Goal: Information Seeking & Learning: Understand process/instructions

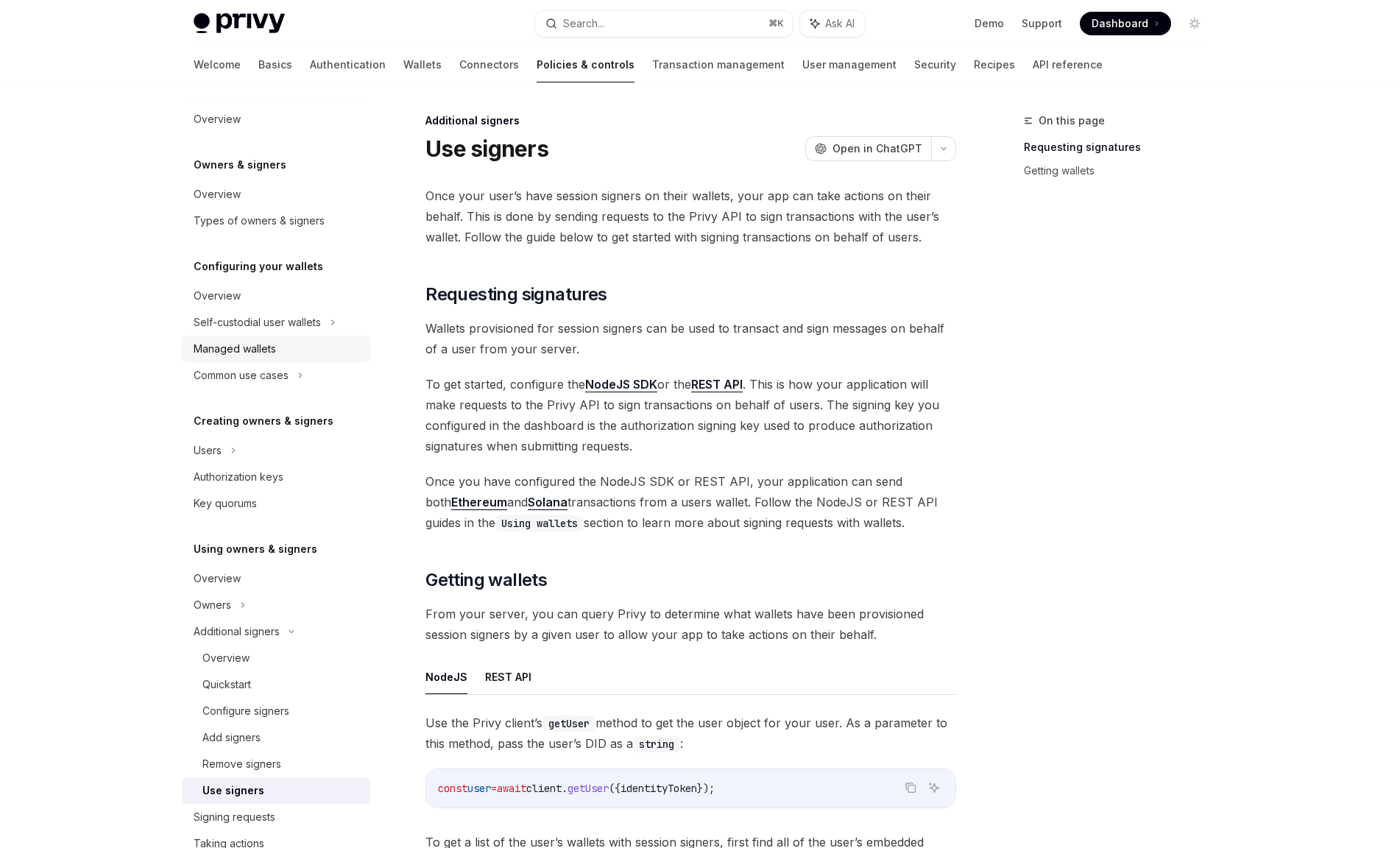
click at [310, 351] on div "Managed wallets" at bounding box center [278, 348] width 168 height 18
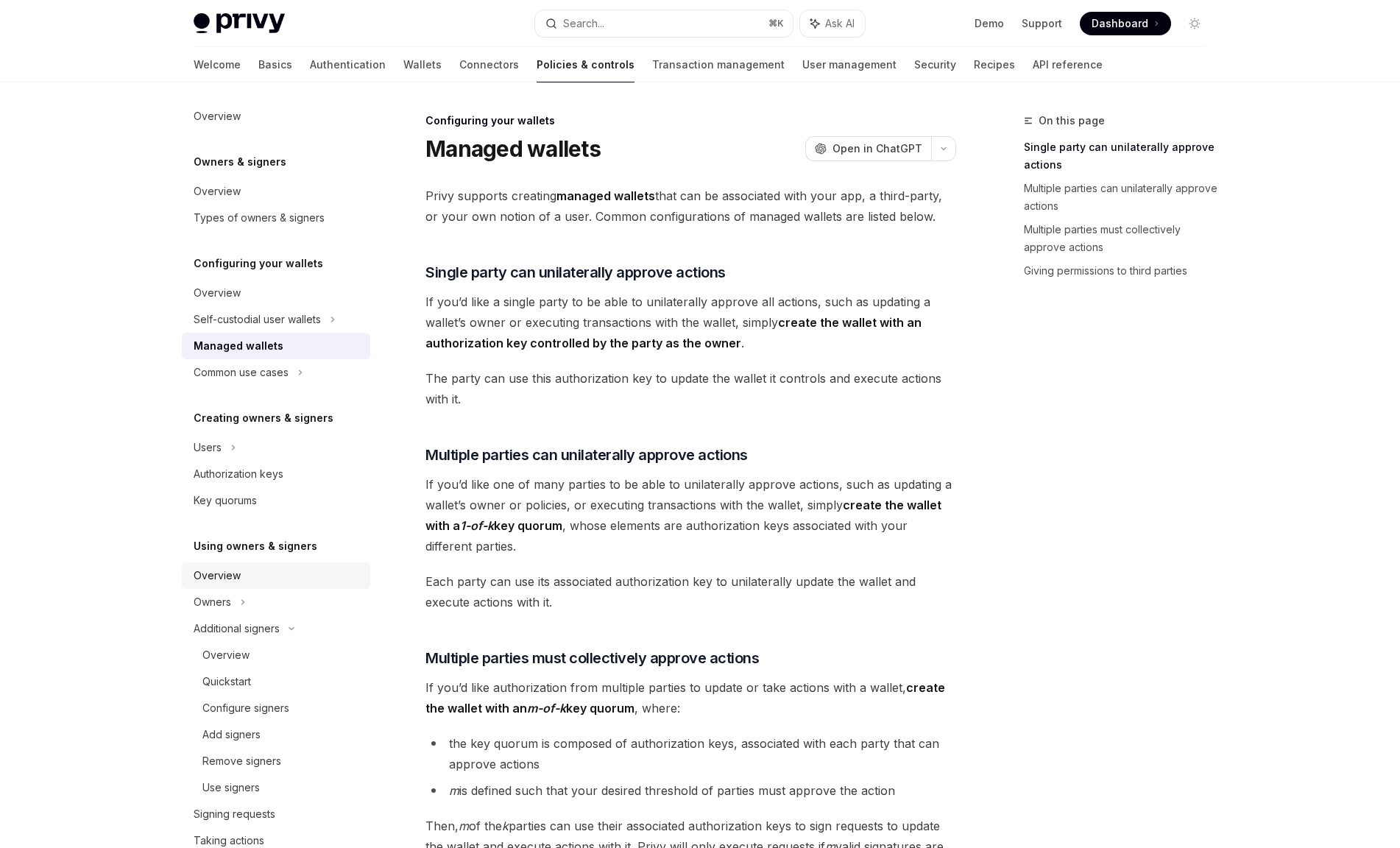
scroll to position [28, 0]
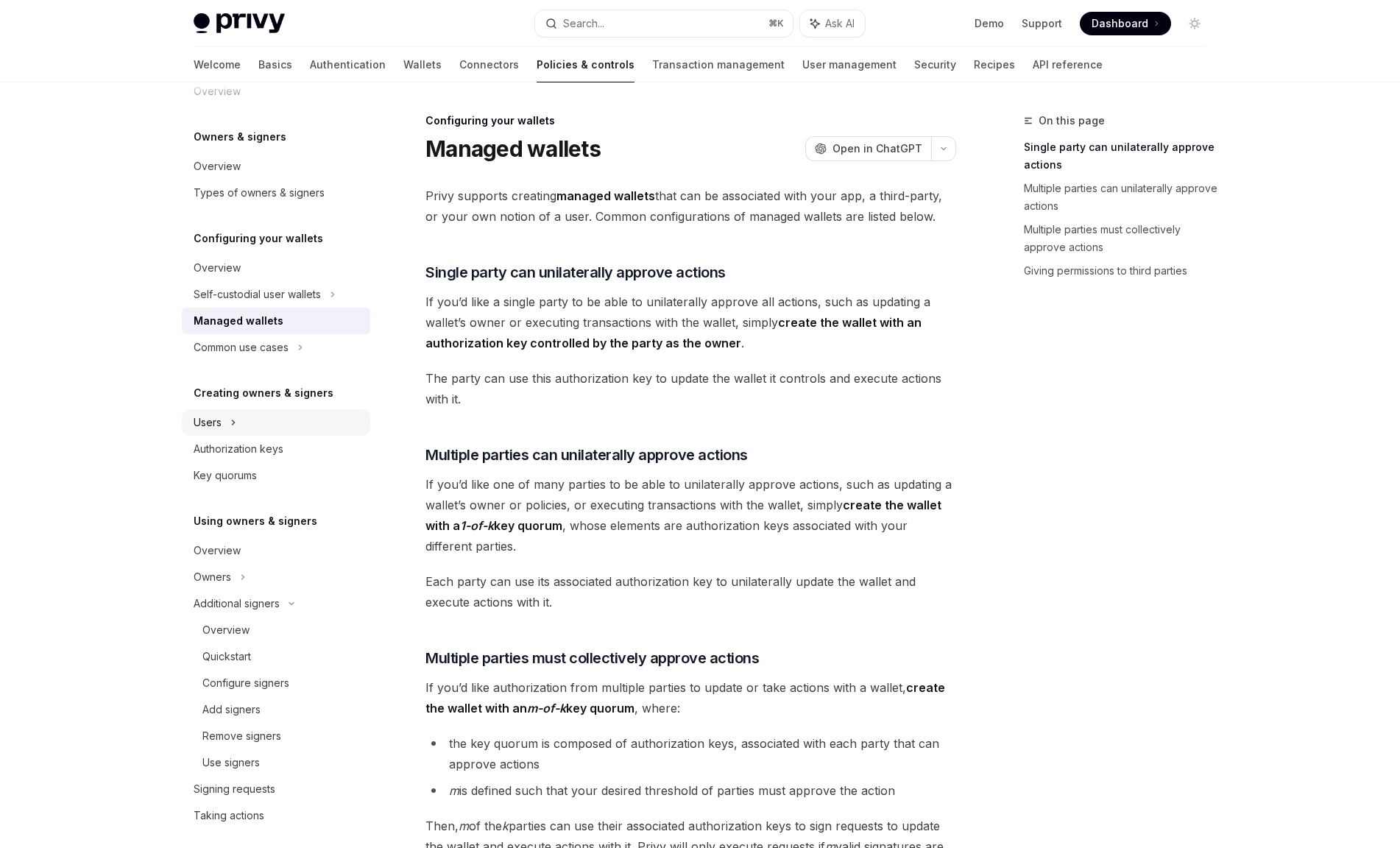
click at [288, 423] on div "Users" at bounding box center [276, 423] width 188 height 27
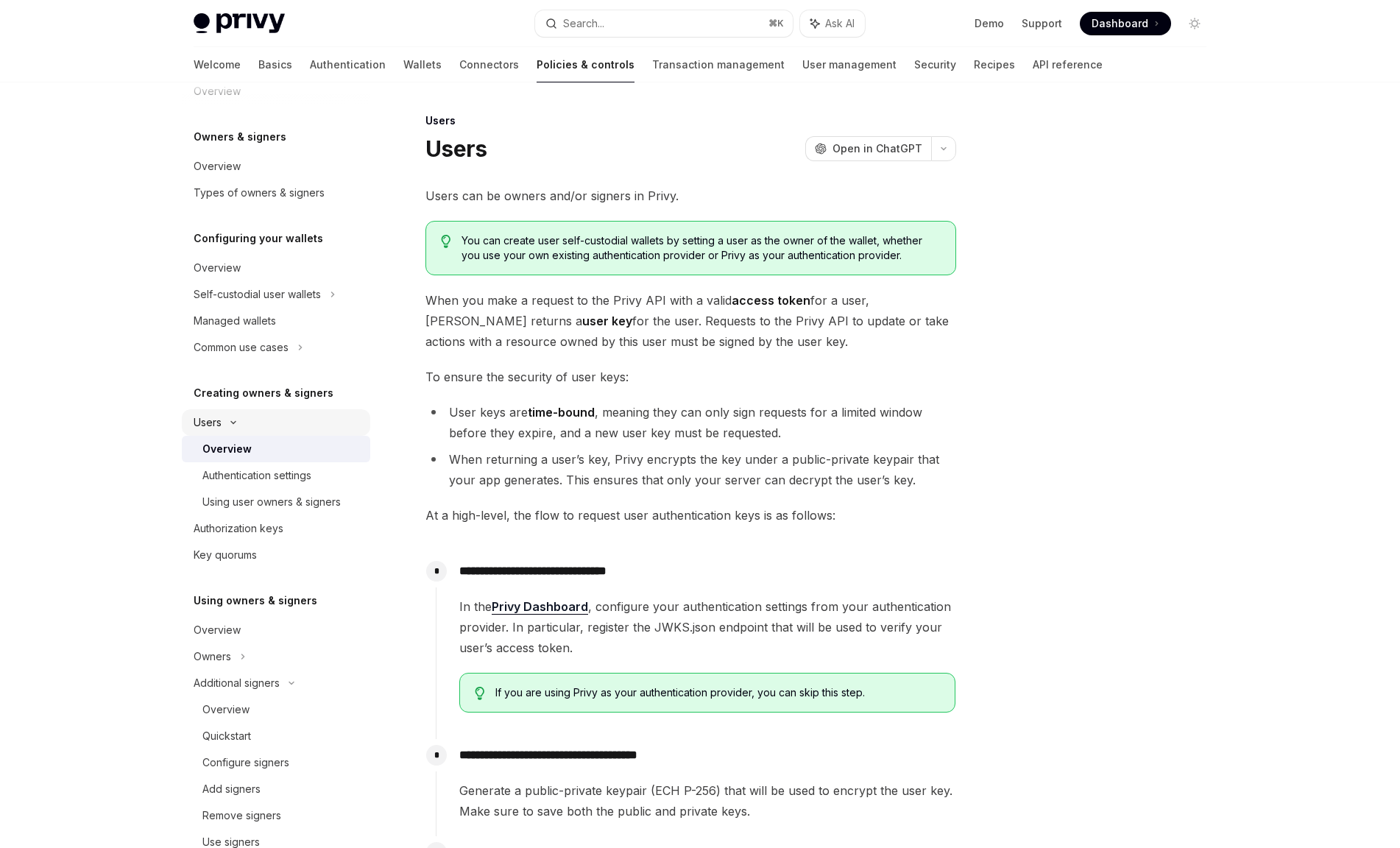
click at [316, 415] on div "Users" at bounding box center [276, 423] width 188 height 27
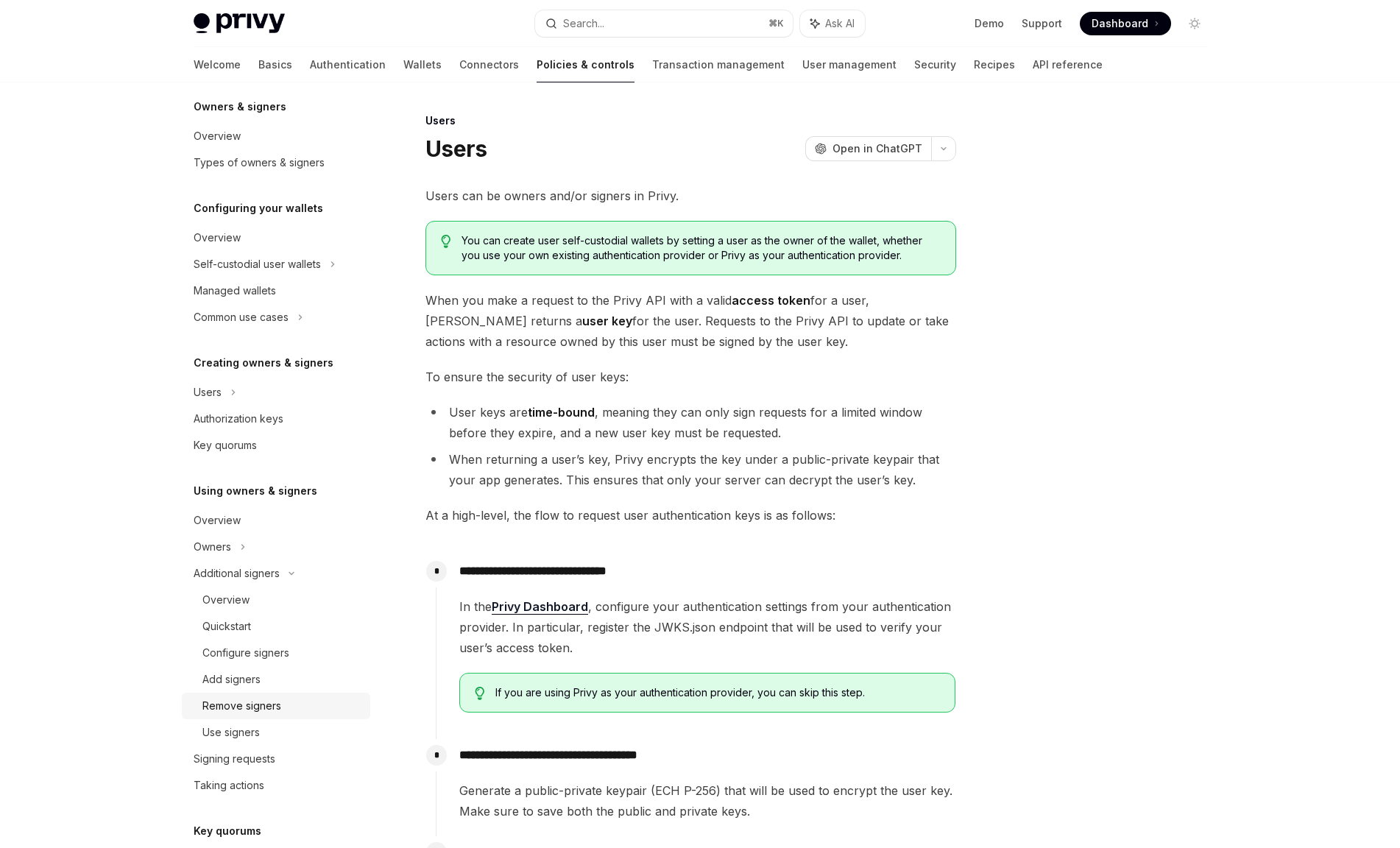
scroll to position [228, 0]
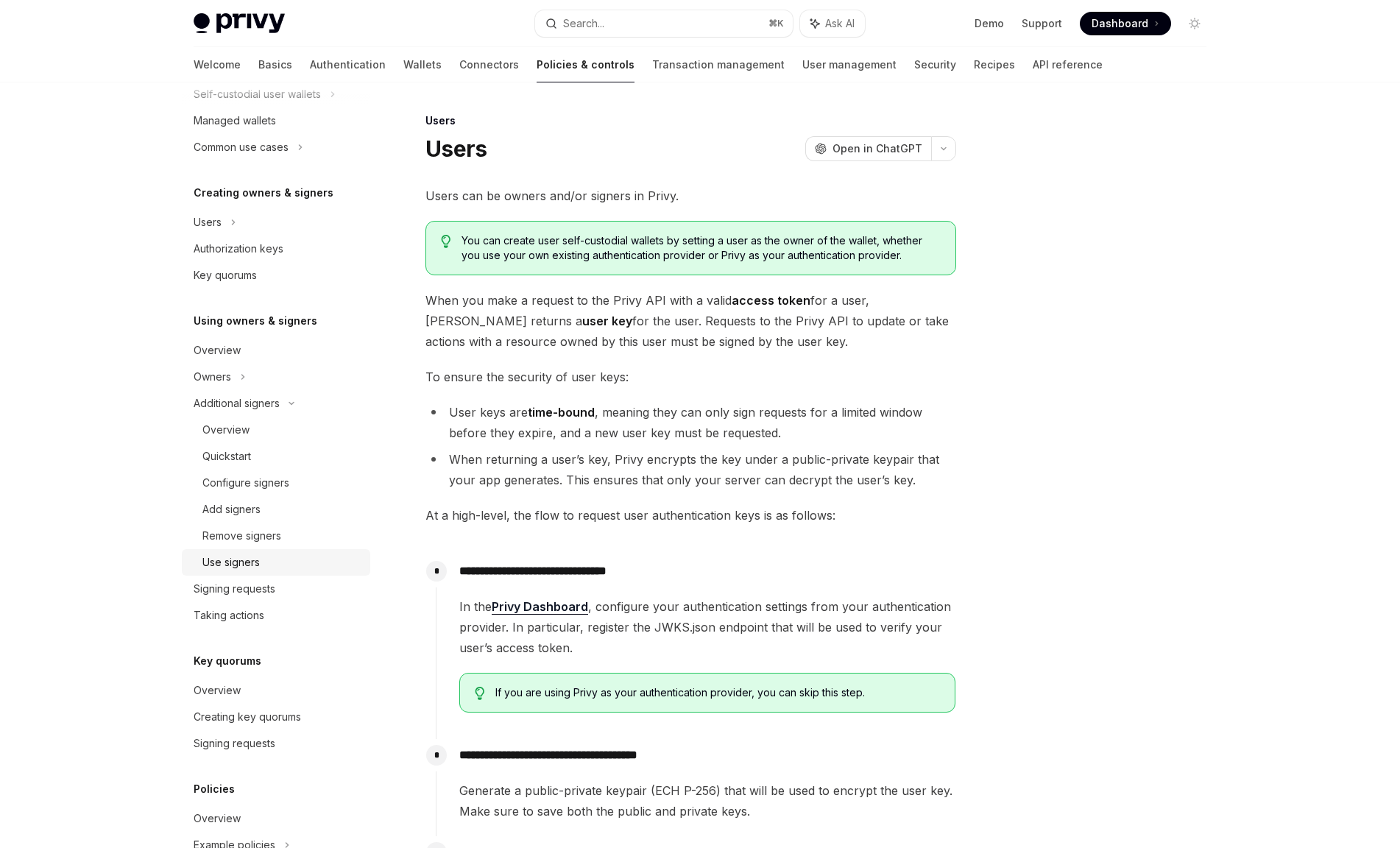
click at [291, 554] on div "Use signers" at bounding box center [282, 562] width 159 height 18
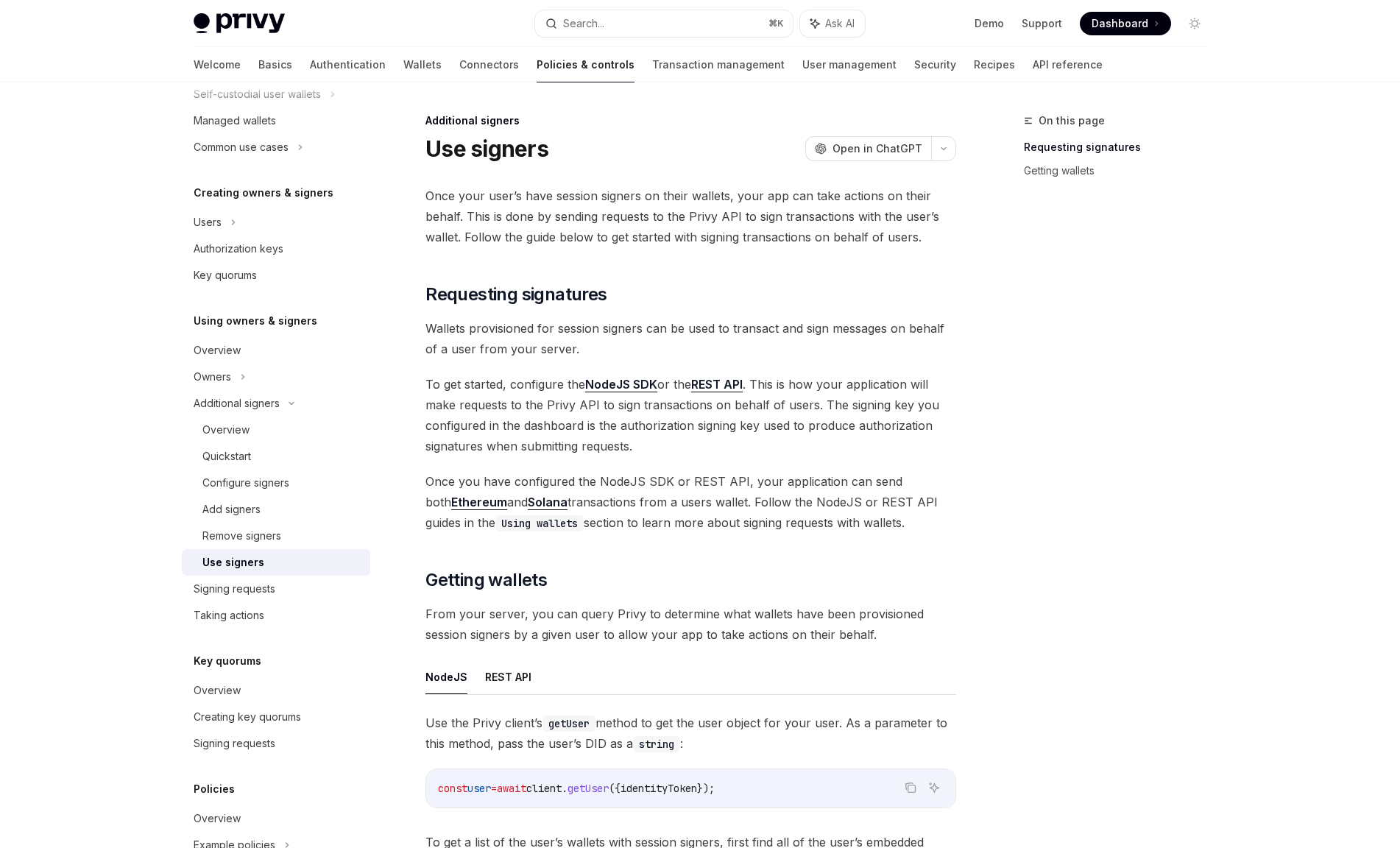
click at [638, 384] on link "NodeJS SDK" at bounding box center [621, 384] width 72 height 16
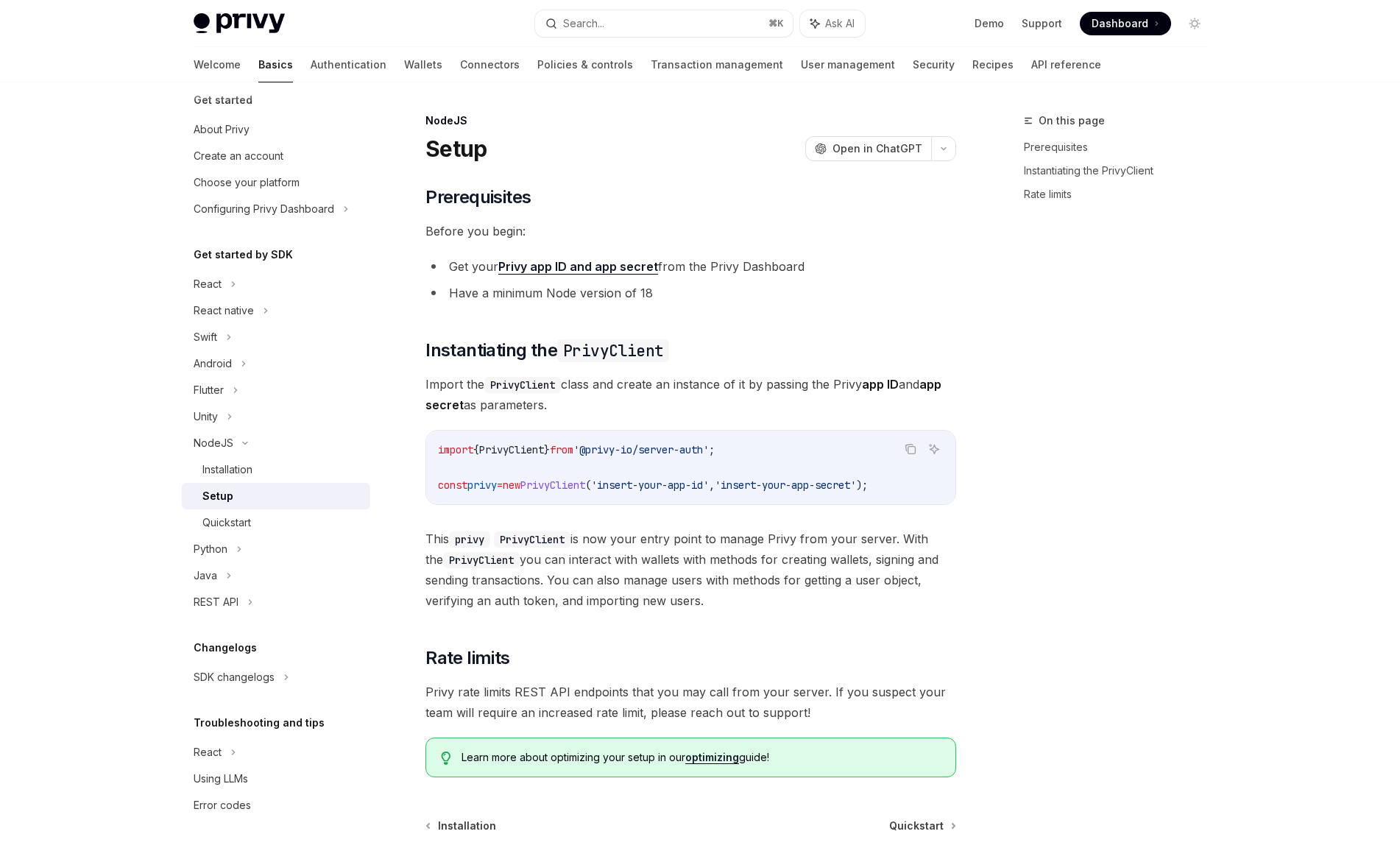
scroll to position [15, 0]
drag, startPoint x: 938, startPoint y: 486, endPoint x: 455, endPoint y: 460, distance: 483.7
click at [455, 460] on code "import { PrivyClient } from '@privy-io/server-auth' ; const privy = new PrivyCl…" at bounding box center [690, 468] width 506 height 53
drag, startPoint x: 602, startPoint y: 494, endPoint x: 610, endPoint y: 494, distance: 8.0
click at [602, 494] on div "import { PrivyClient } from '@privy-io/server-auth' ; const privy = new PrivyCl…" at bounding box center [690, 468] width 529 height 74
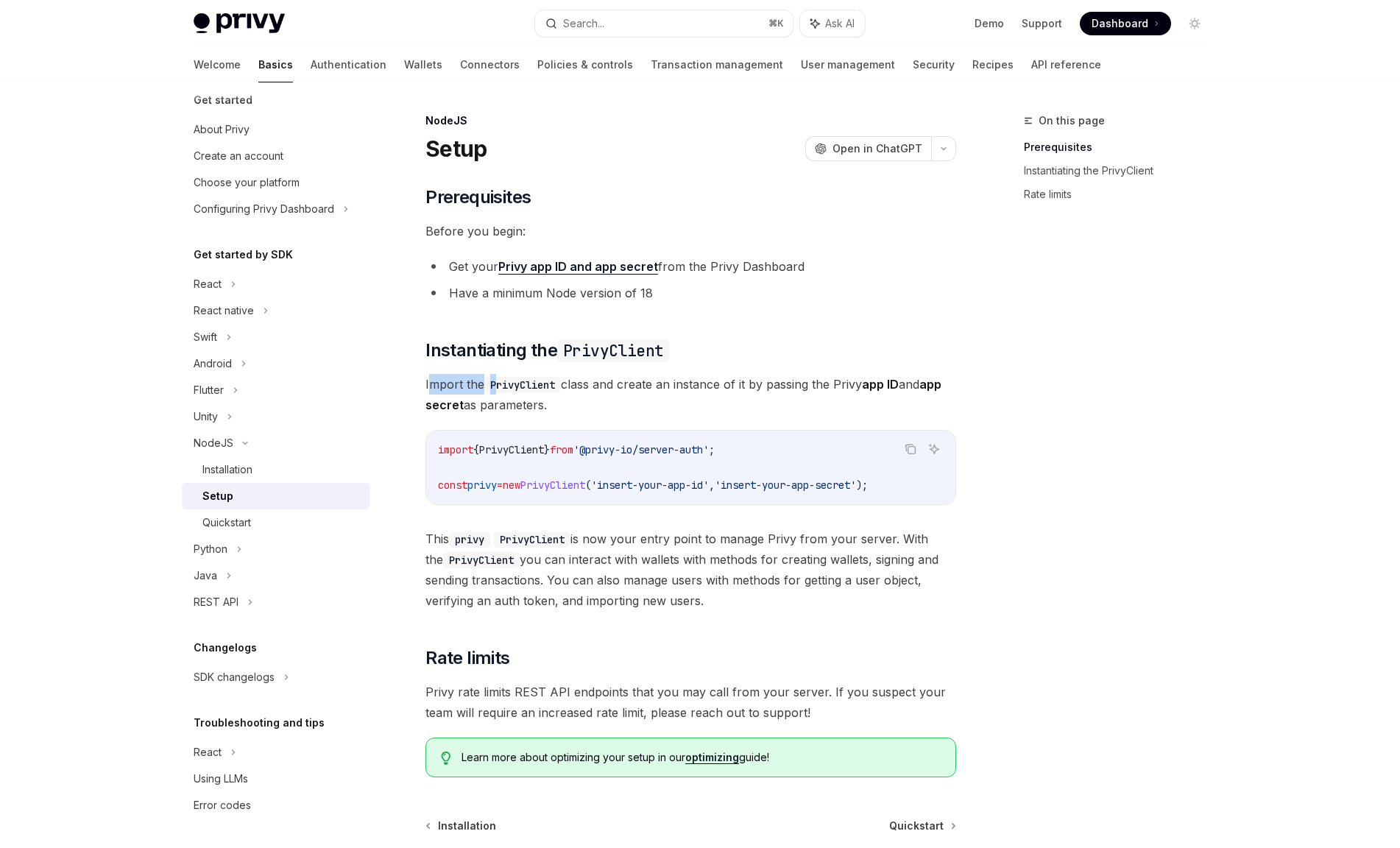
drag, startPoint x: 430, startPoint y: 382, endPoint x: 574, endPoint y: 396, distance: 144.7
click at [565, 395] on span "Import the PrivyClient class and create an instance of it by passing the Privy …" at bounding box center [690, 395] width 530 height 42
click at [575, 396] on span "Import the PrivyClient class and create an instance of it by passing the Privy …" at bounding box center [690, 395] width 530 height 42
drag, startPoint x: 451, startPoint y: 534, endPoint x: 717, endPoint y: 572, distance: 268.7
click at [717, 572] on span "This privy PrivyClient is now your entry point to manage Privy from your server…" at bounding box center [690, 570] width 530 height 82
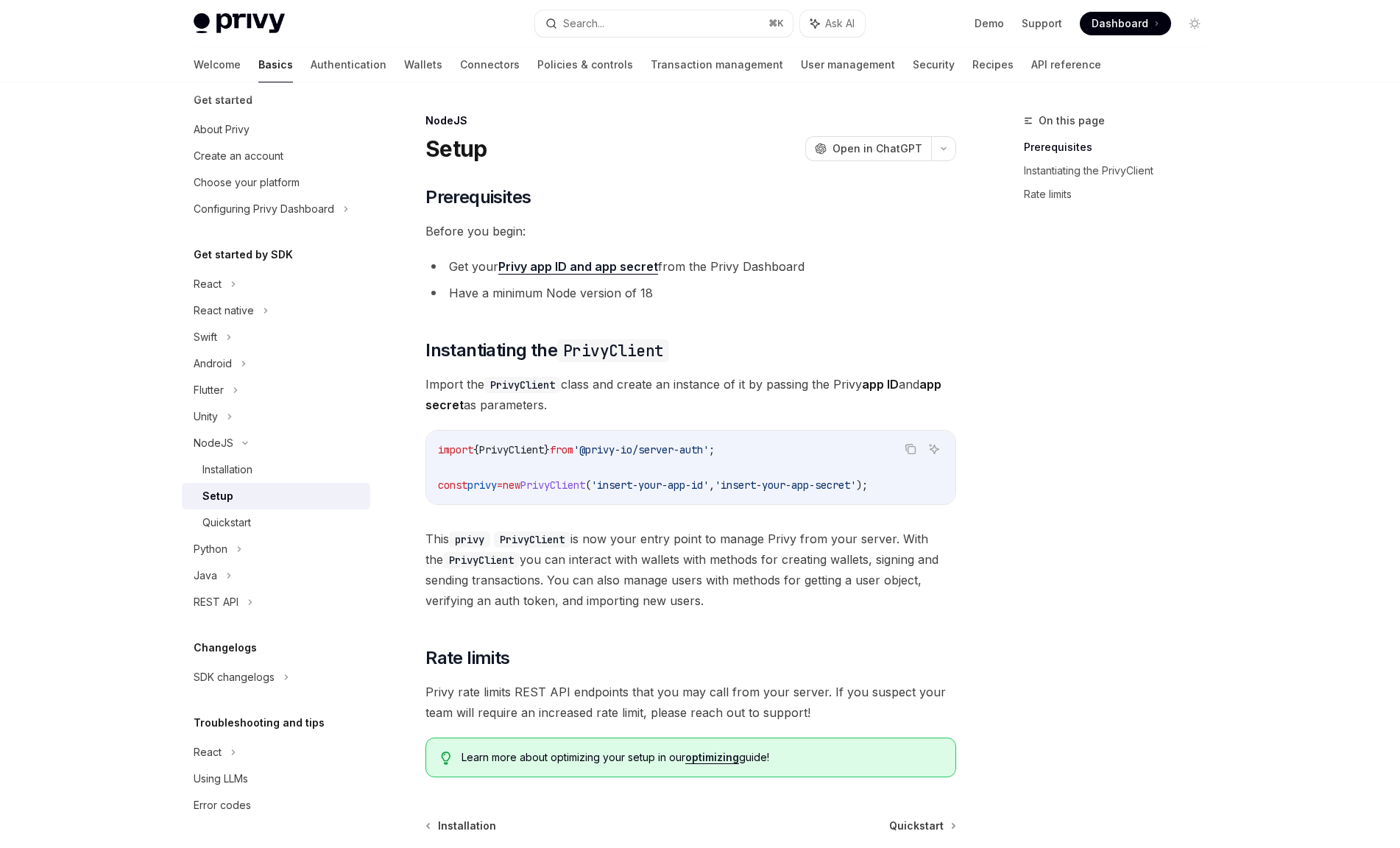
click at [730, 575] on span "This privy PrivyClient is now your entry point to manage Privy from your server…" at bounding box center [690, 570] width 530 height 82
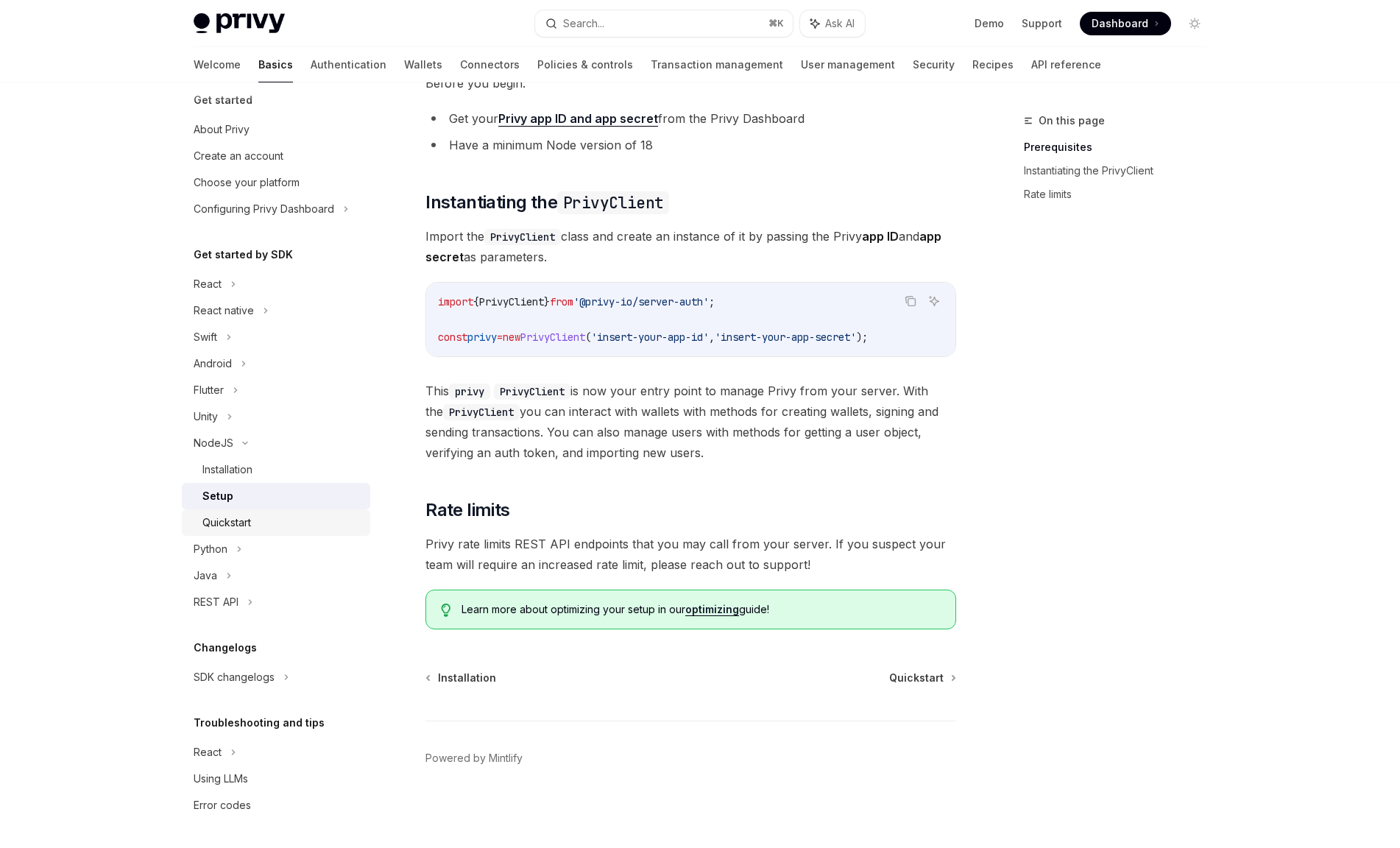
click at [249, 530] on div "Quickstart" at bounding box center [227, 522] width 49 height 18
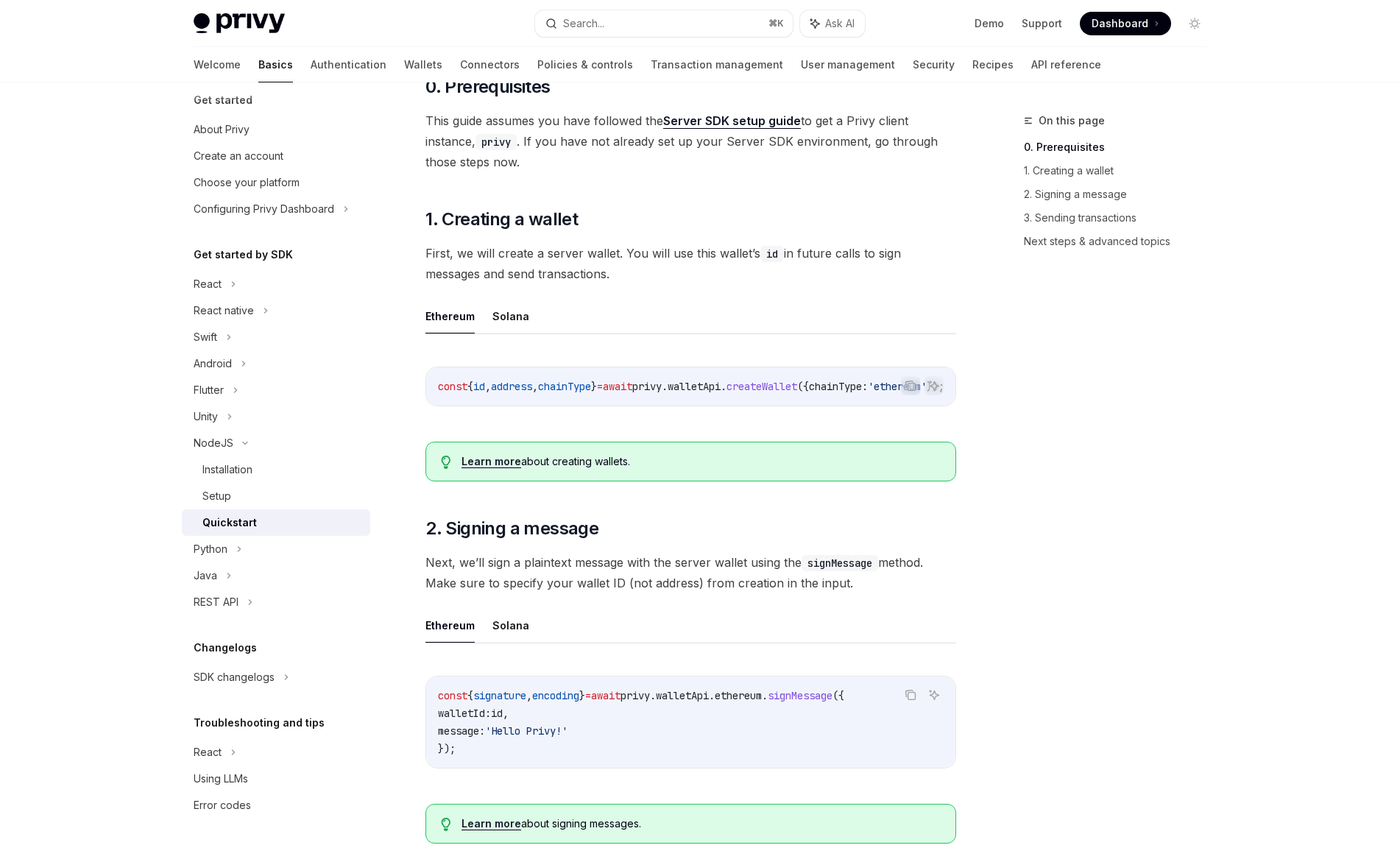
scroll to position [555, 0]
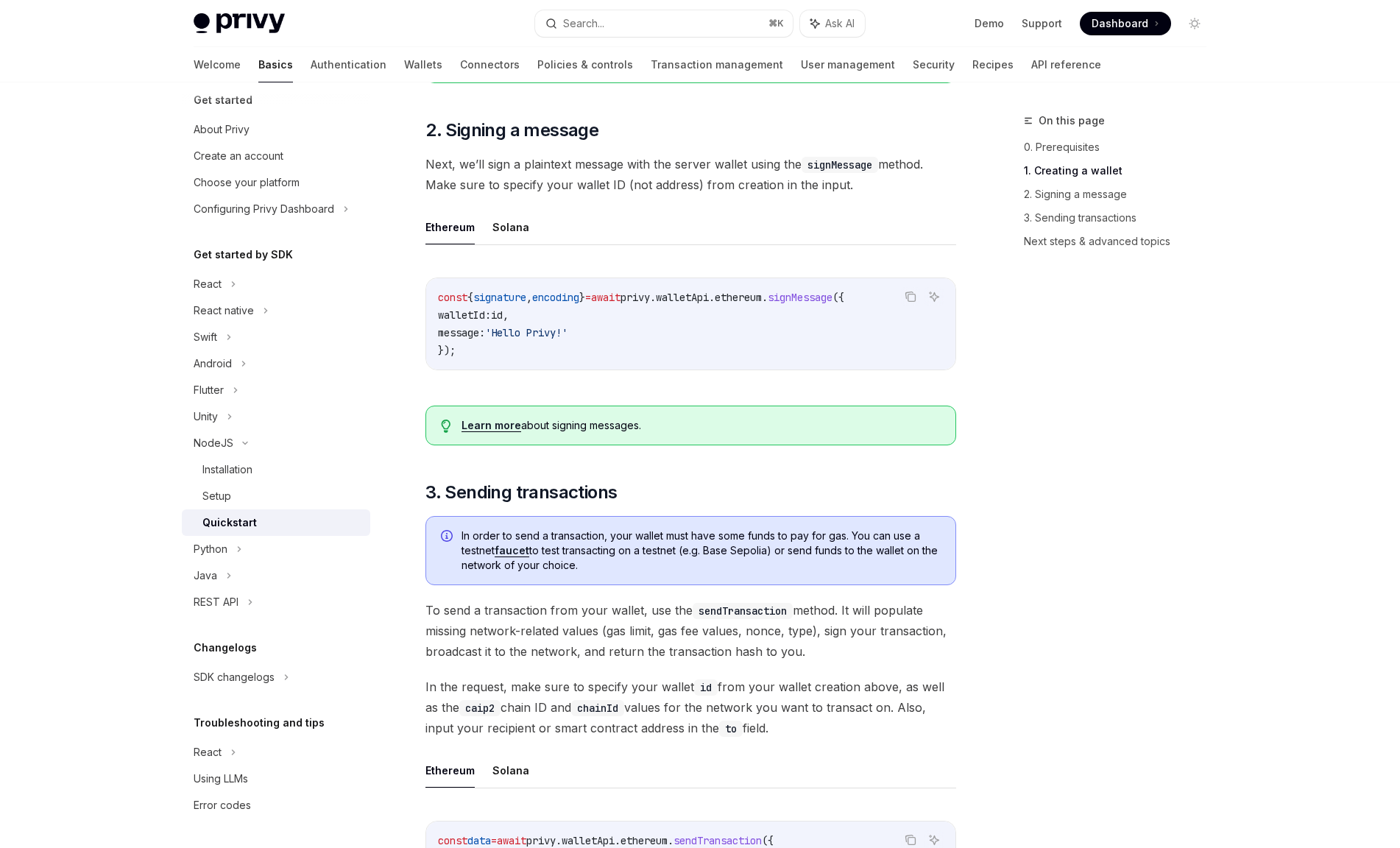
drag, startPoint x: 681, startPoint y: 311, endPoint x: 693, endPoint y: 322, distance: 16.3
click at [688, 316] on code "const { signature , encoding } = await privy . walletApi . ethereum . signMessa…" at bounding box center [690, 324] width 506 height 71
click at [703, 332] on code "const { signature , encoding } = await privy . walletApi . ethereum . signMessa…" at bounding box center [690, 324] width 506 height 71
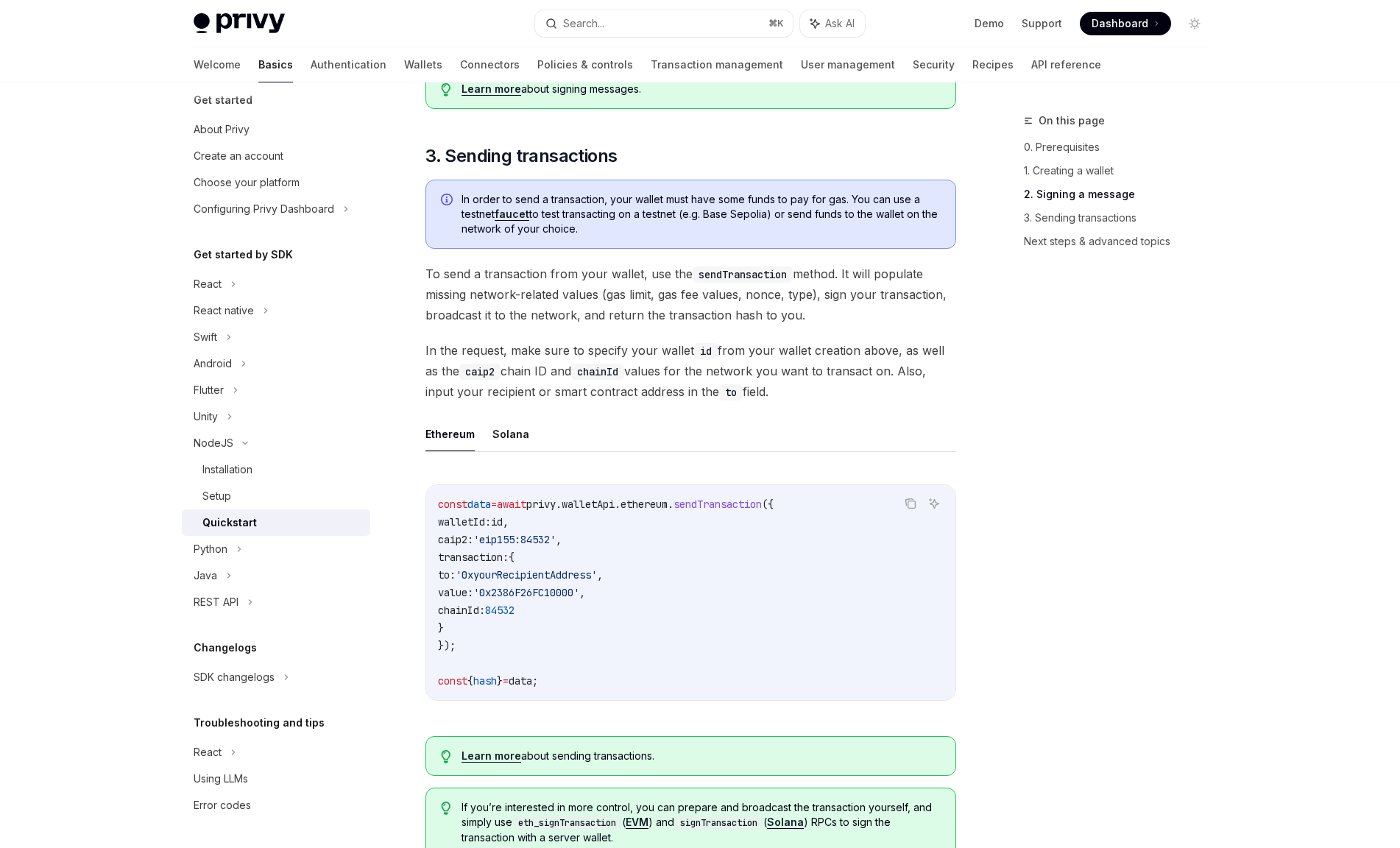
scroll to position [1352, 0]
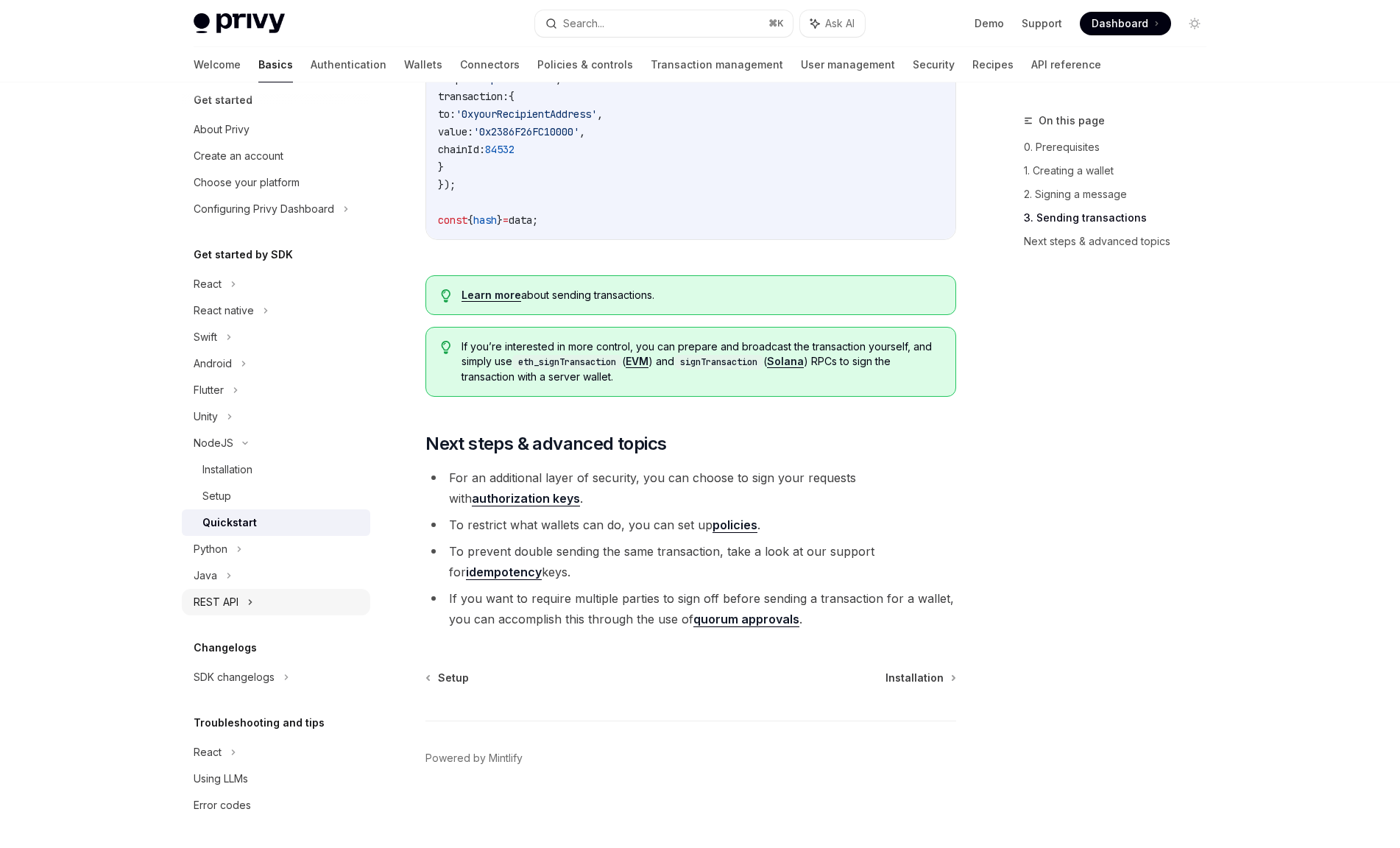
click at [258, 599] on div "REST API" at bounding box center [276, 602] width 188 height 27
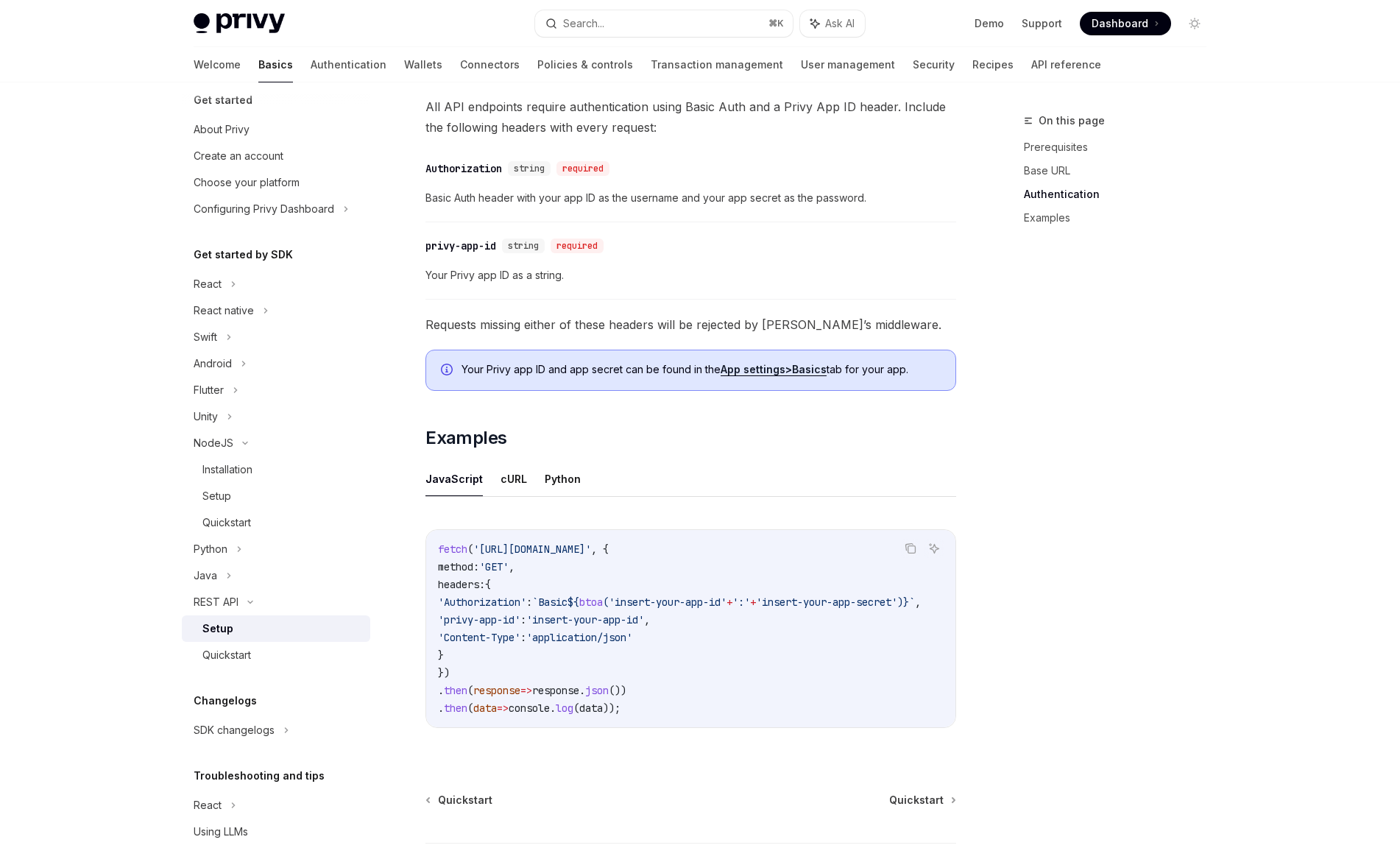
scroll to position [548, 0]
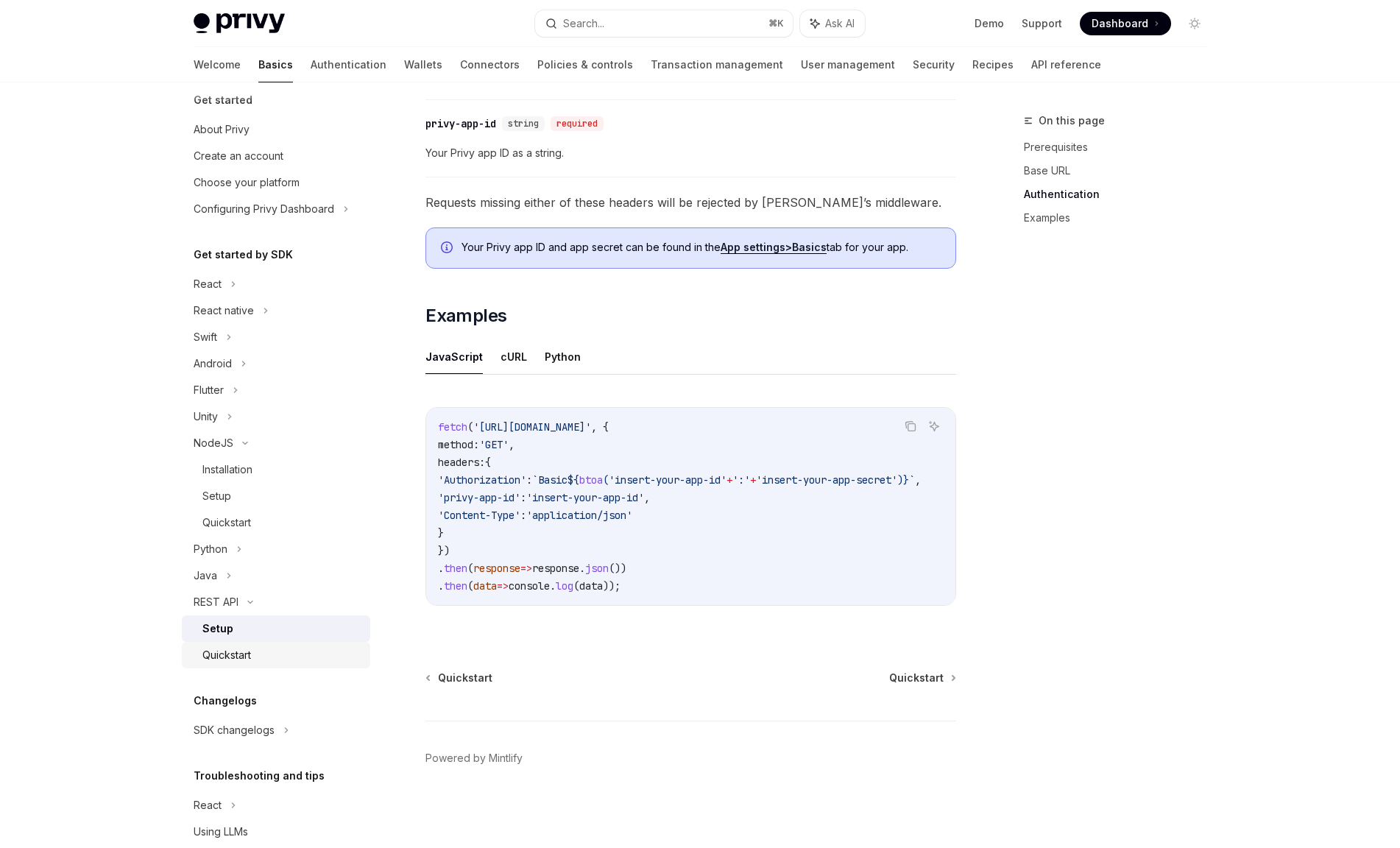
click at [267, 650] on div "Quickstart" at bounding box center [282, 655] width 159 height 18
type textarea "*"
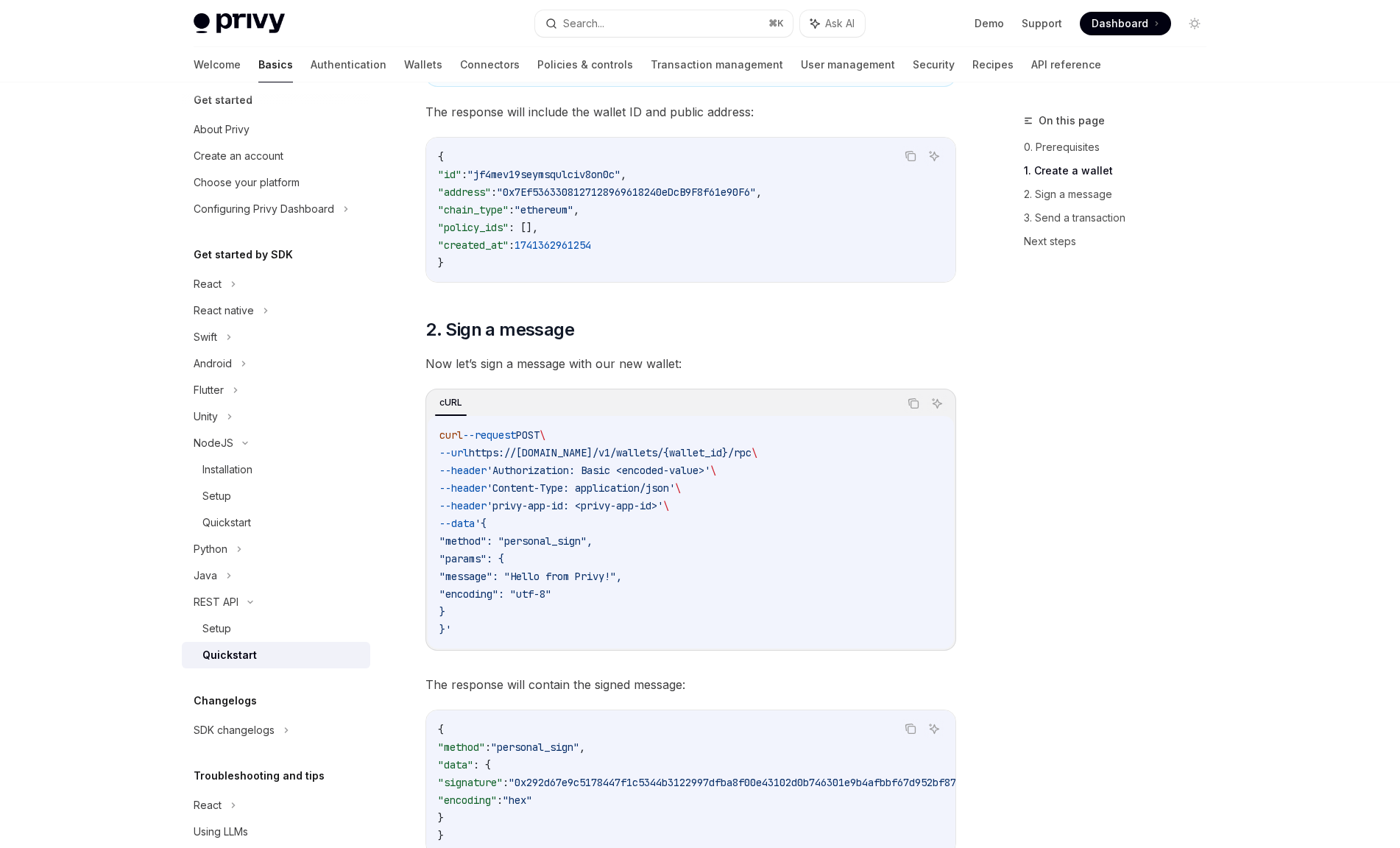
scroll to position [592, 0]
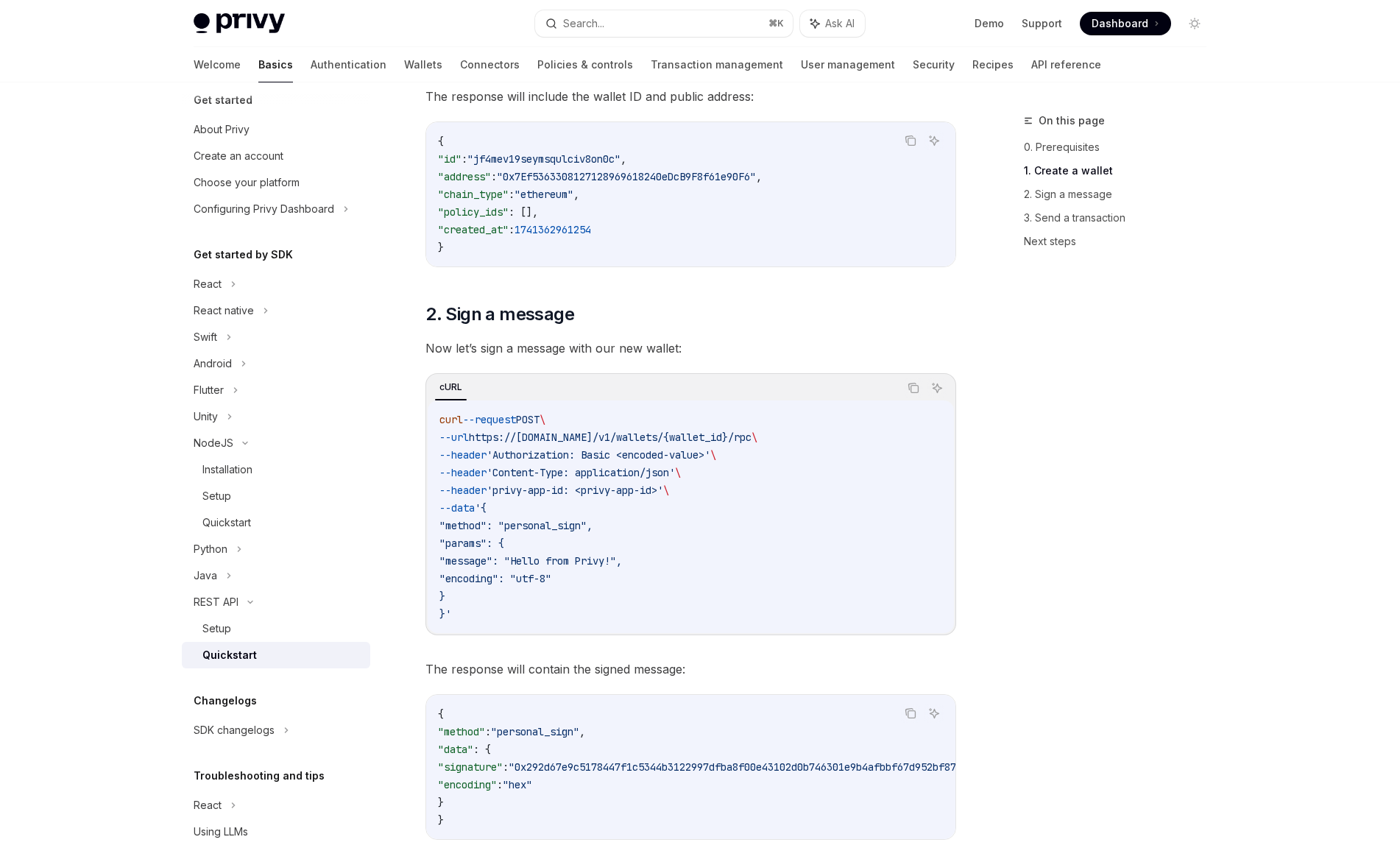
drag, startPoint x: 612, startPoint y: 525, endPoint x: 667, endPoint y: 533, distance: 55.6
click at [659, 530] on code "curl --request POST \ --url https://[DOMAIN_NAME]/v1/wallets/{wallet_id}/rpc \ …" at bounding box center [690, 517] width 503 height 212
click at [682, 541] on code "curl --request POST \ --url https://[DOMAIN_NAME]/v1/wallets/{wallet_id}/rpc \ …" at bounding box center [690, 517] width 503 height 212
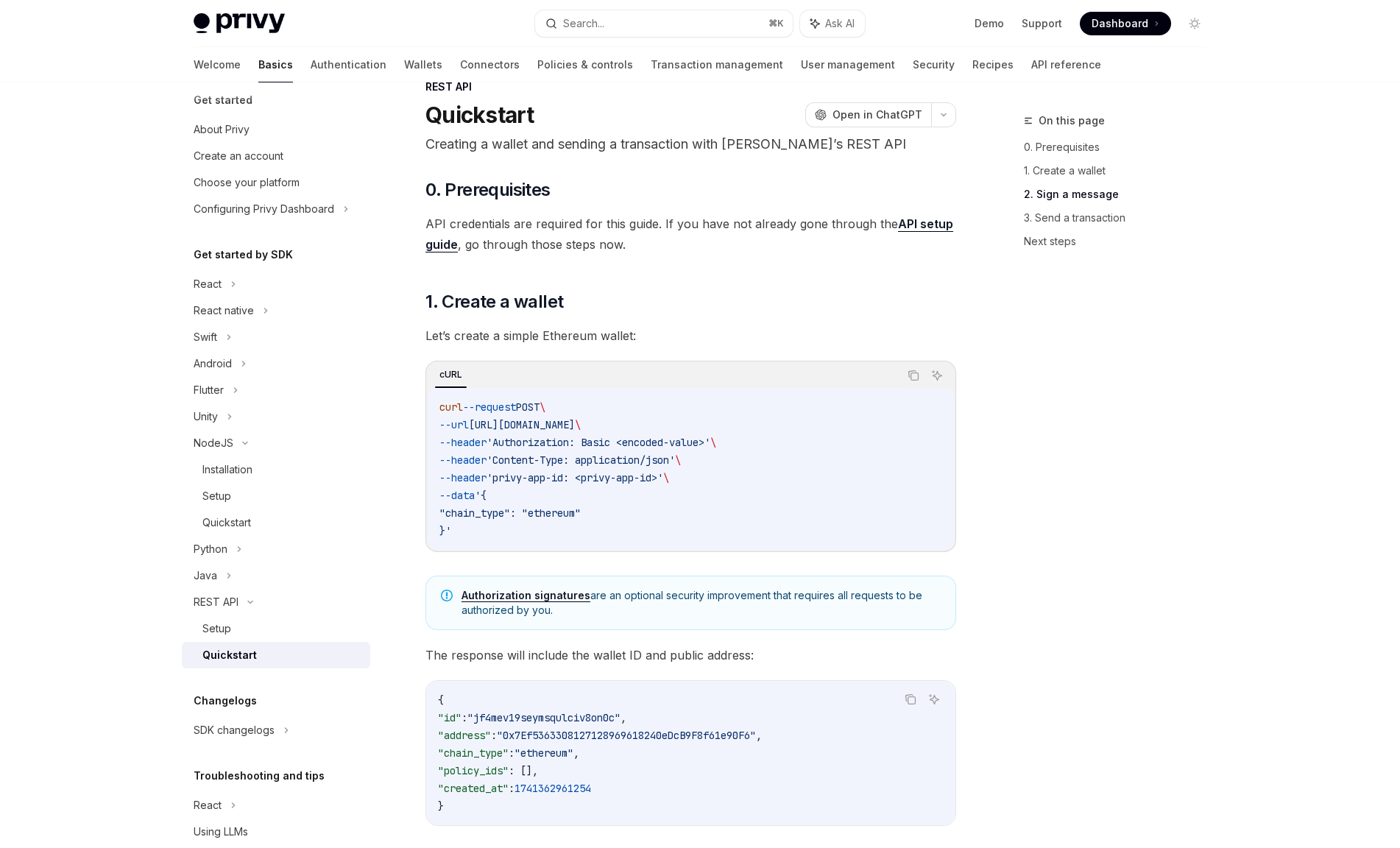
scroll to position [0, 0]
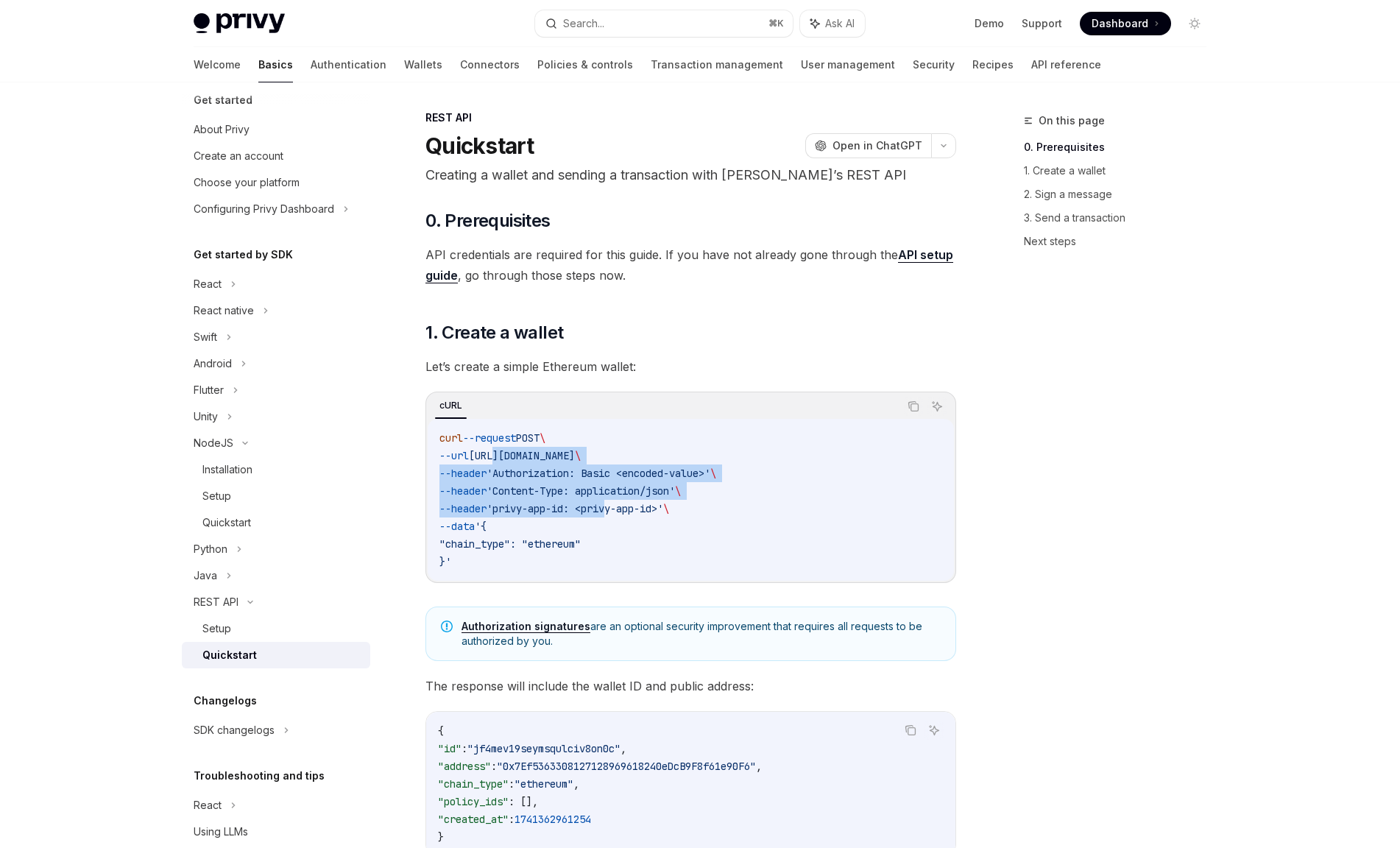
click at [689, 531] on code "curl --request POST \ --url [URL][DOMAIN_NAME] \ --header 'Authorization: Basic…" at bounding box center [690, 500] width 503 height 141
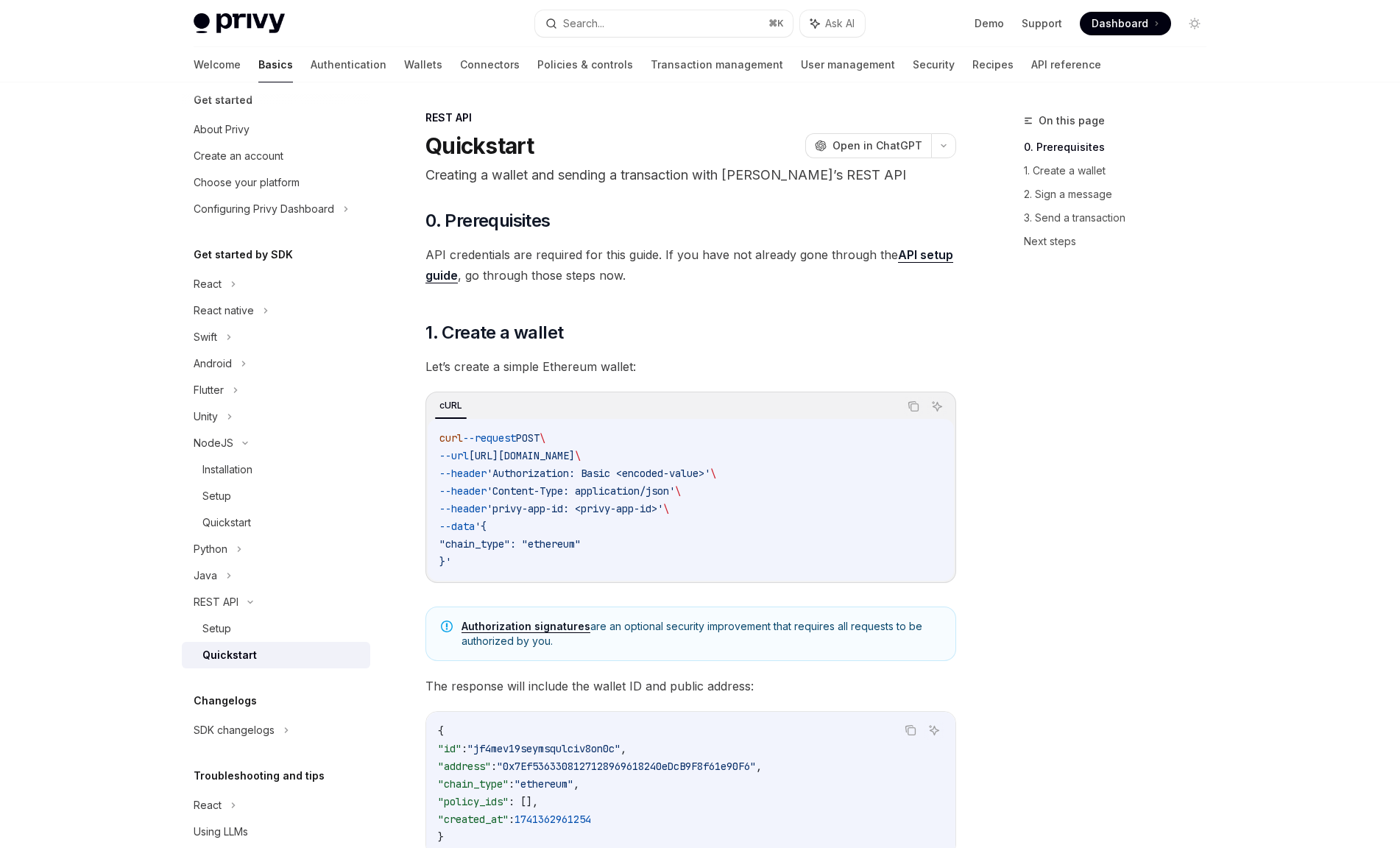
click at [749, 537] on code "curl --request POST \ --url [URL][DOMAIN_NAME] \ --header 'Authorization: Basic…" at bounding box center [690, 500] width 503 height 141
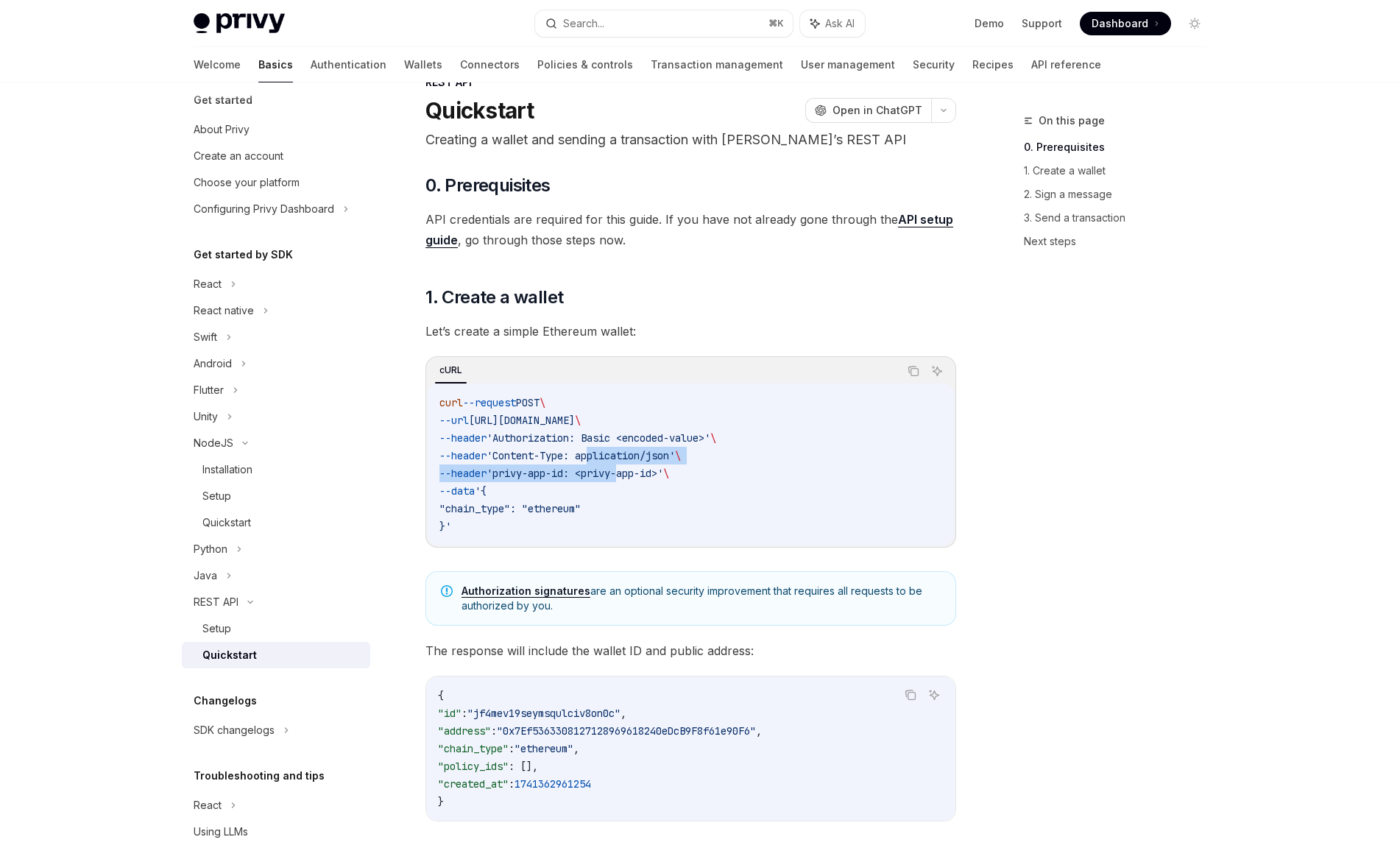
drag, startPoint x: 638, startPoint y: 473, endPoint x: 677, endPoint y: 485, distance: 40.8
click at [662, 482] on code "curl --request POST \ --url [URL][DOMAIN_NAME] \ --header 'Authorization: Basic…" at bounding box center [690, 464] width 503 height 141
drag, startPoint x: 696, startPoint y: 483, endPoint x: 707, endPoint y: 483, distance: 11.0
click at [696, 483] on code "curl --request POST \ --url [URL][DOMAIN_NAME] \ --header 'Authorization: Basic…" at bounding box center [690, 464] width 503 height 141
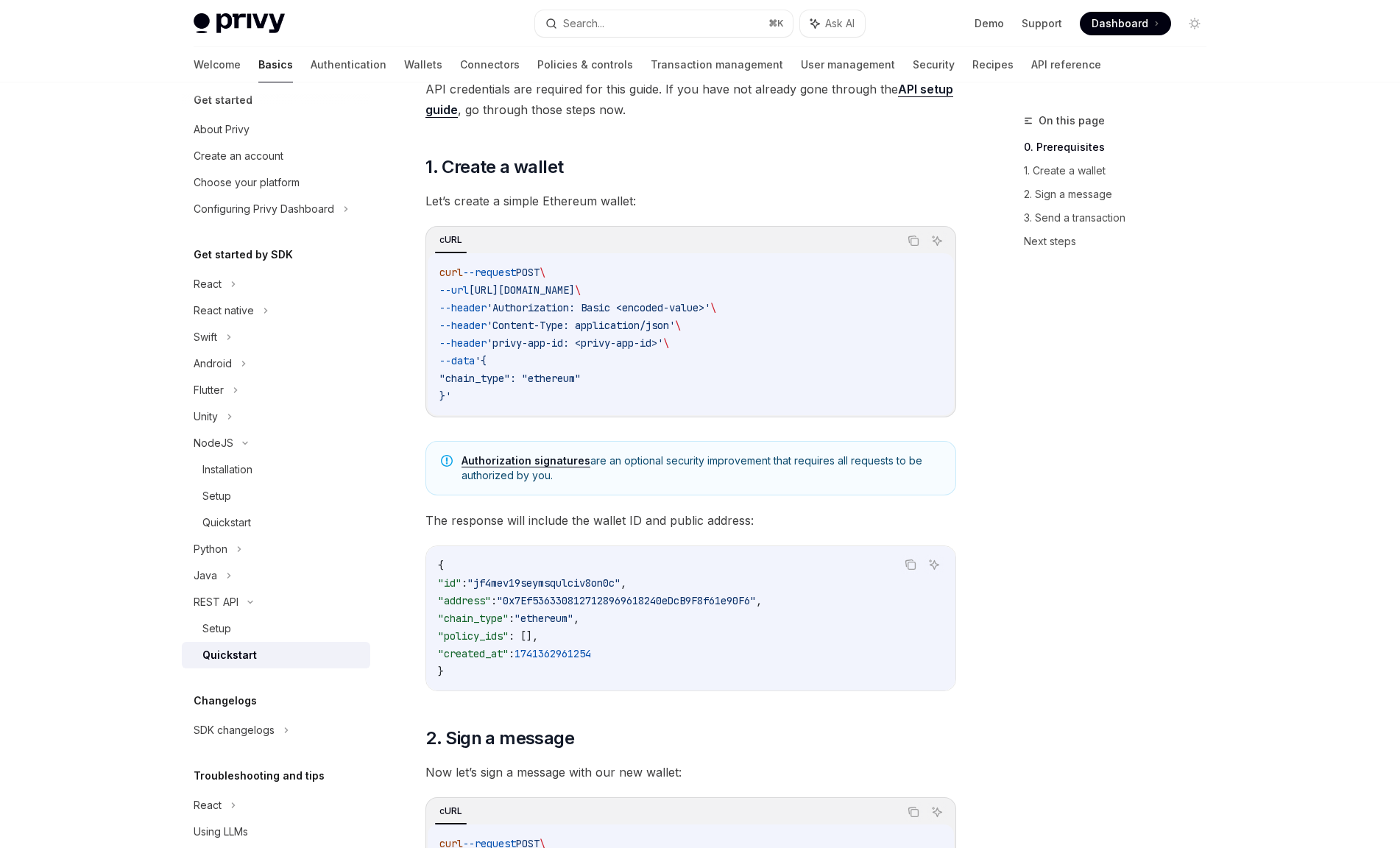
scroll to position [191, 0]
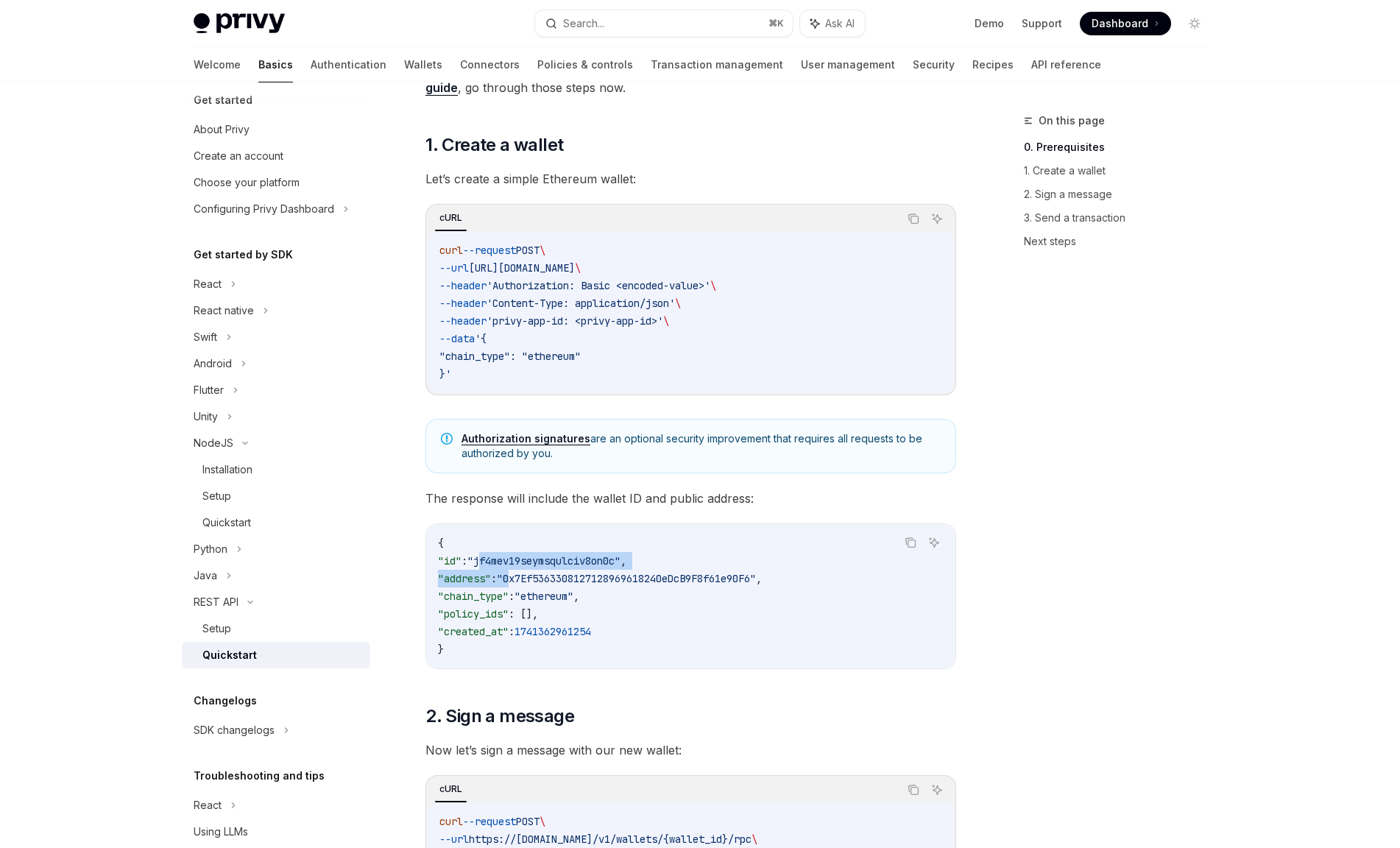
drag, startPoint x: 510, startPoint y: 557, endPoint x: 628, endPoint y: 580, distance: 120.2
click at [571, 581] on code "{ "id" : "jf4mev19seymsqulciv8on0c" , "address" : "0x7Ef5363308127128969618240e…" at bounding box center [690, 596] width 506 height 124
click at [628, 580] on span ""0x7Ef5363308127128969618240eDcB9F8f61e90F6"" at bounding box center [626, 578] width 259 height 13
drag, startPoint x: 520, startPoint y: 554, endPoint x: 631, endPoint y: 555, distance: 111.0
click at [601, 555] on span ""jf4mev19seymsqulciv8on0c"" at bounding box center [544, 560] width 153 height 13
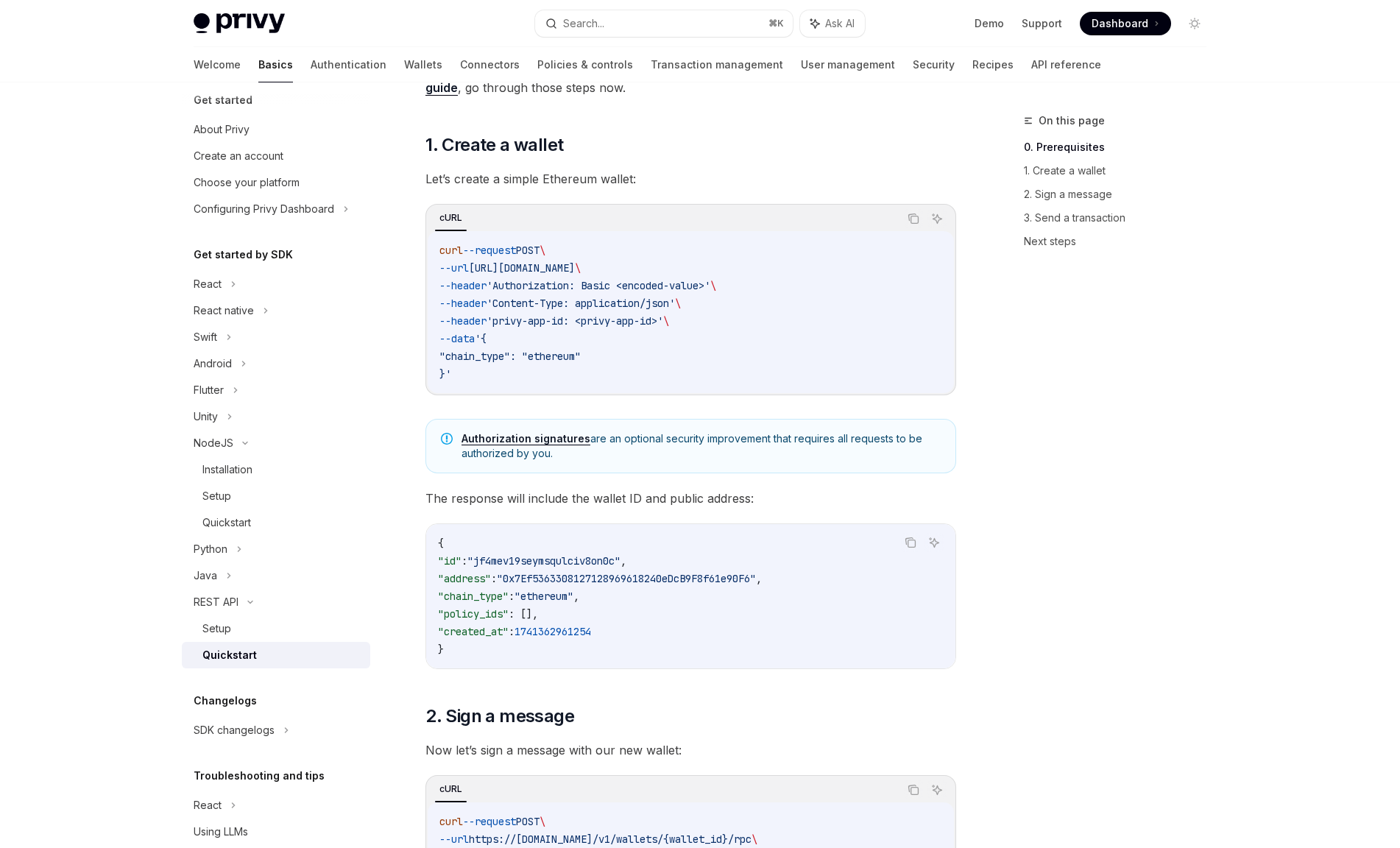
click at [620, 556] on span ""jf4mev19seymsqulciv8on0c"" at bounding box center [544, 560] width 153 height 13
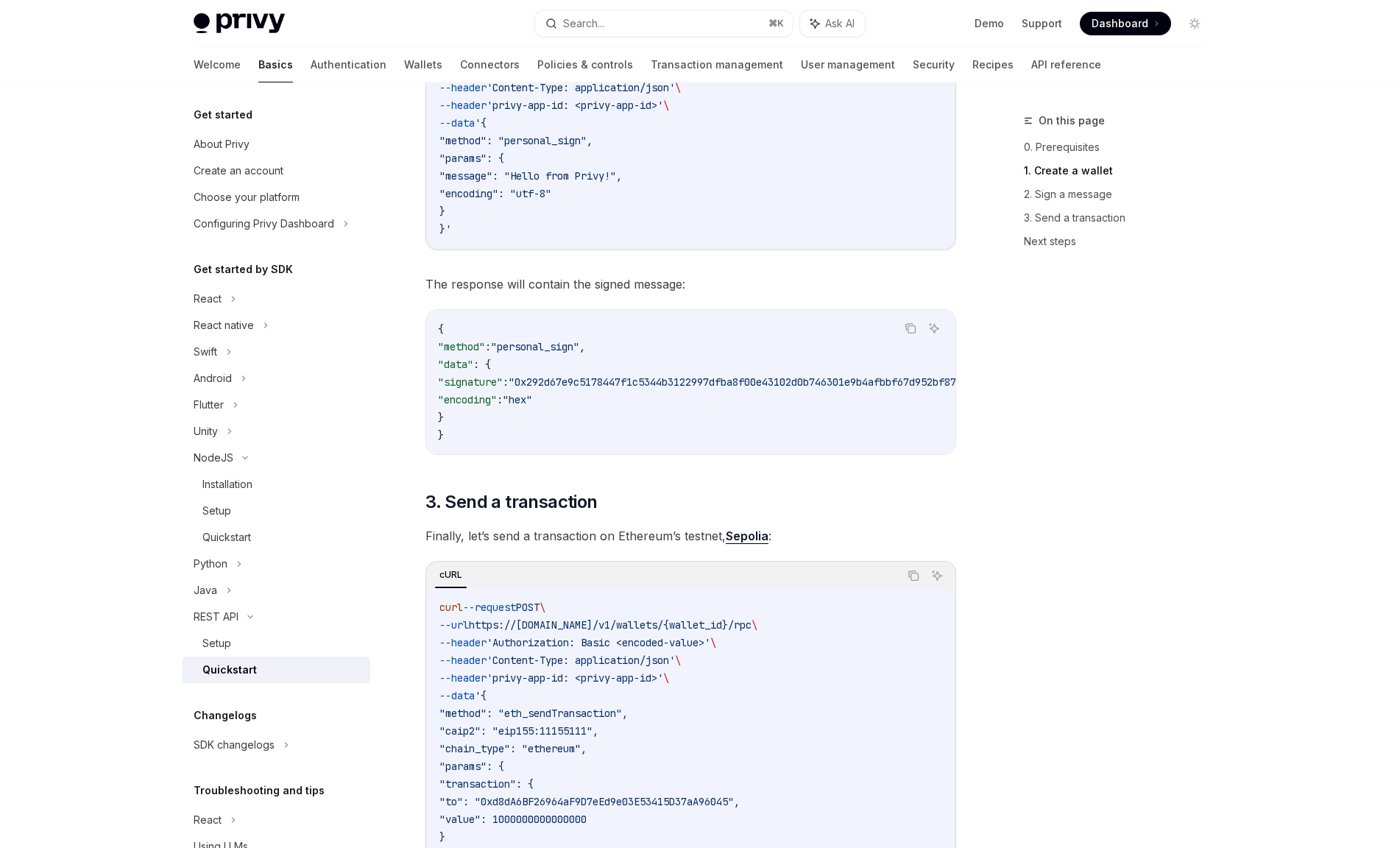
scroll to position [406, 0]
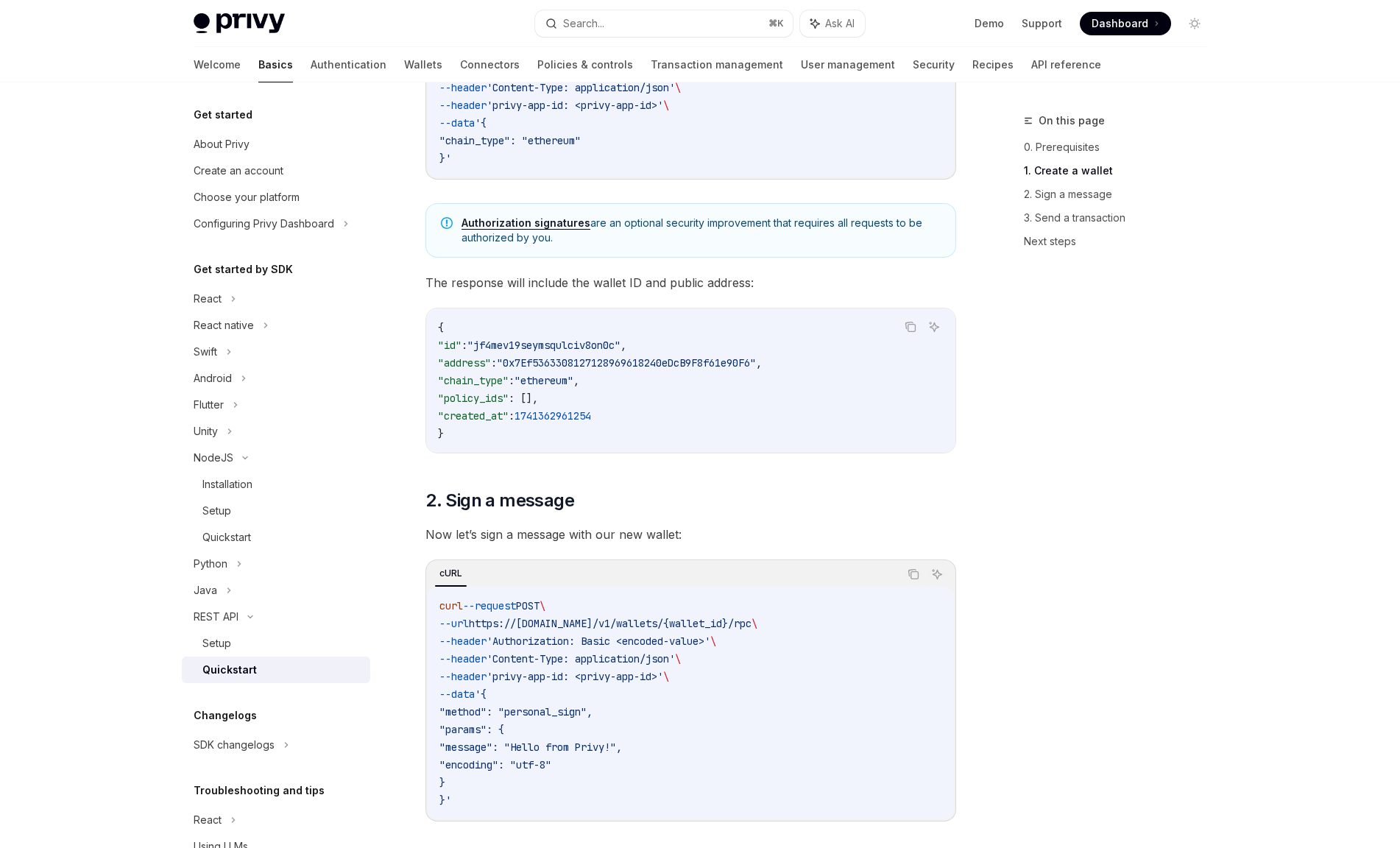
click at [1208, 468] on div "On this page 0. Prerequisites 1. Create a wallet 2. Sign a message 3. Send a tr…" at bounding box center [1106, 480] width 224 height 736
